Goal: Task Accomplishment & Management: Manage account settings

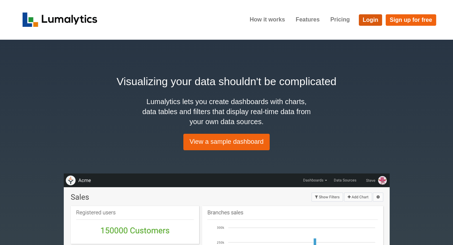
click at [361, 20] on link "Login" at bounding box center [371, 19] width 24 height 11
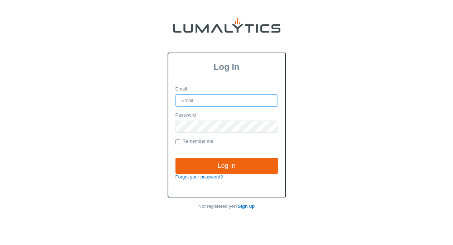
type input "[PERSON_NAME][EMAIL_ADDRESS][DOMAIN_NAME]"
click at [225, 151] on div "Log In Forgot your password?" at bounding box center [227, 170] width 108 height 38
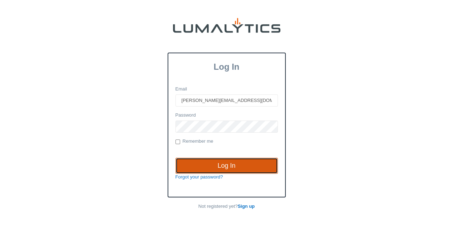
click at [224, 161] on input "Log In" at bounding box center [227, 166] width 102 height 16
